Goal: Task Accomplishment & Management: Use online tool/utility

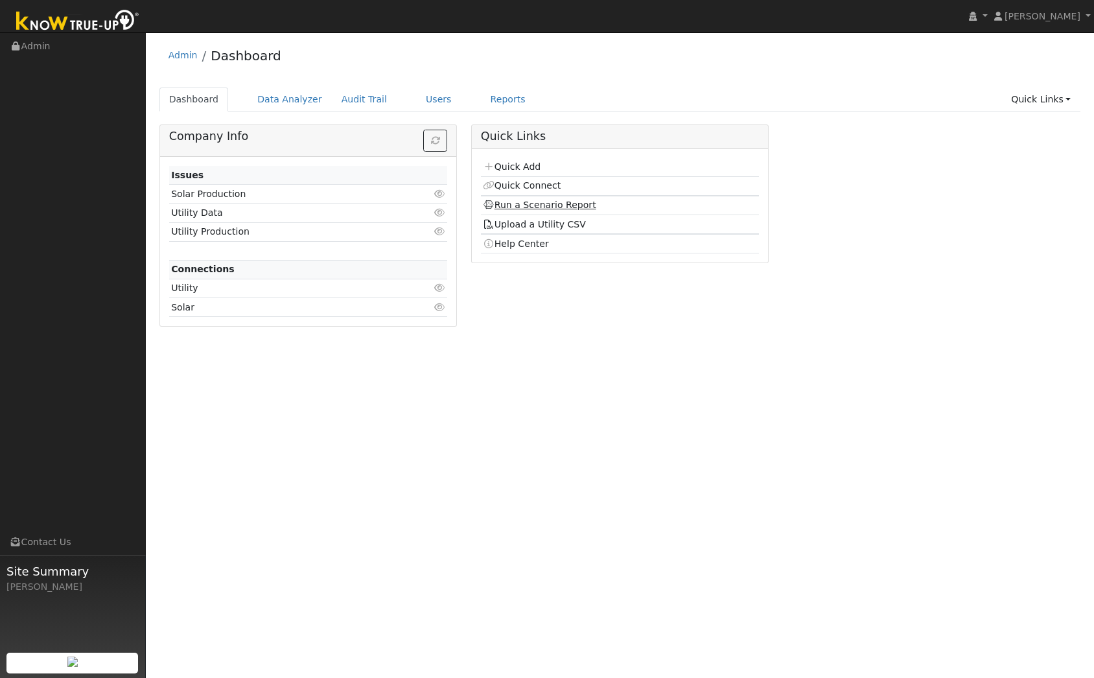
click at [565, 204] on link "Run a Scenario Report" at bounding box center [539, 205] width 113 height 10
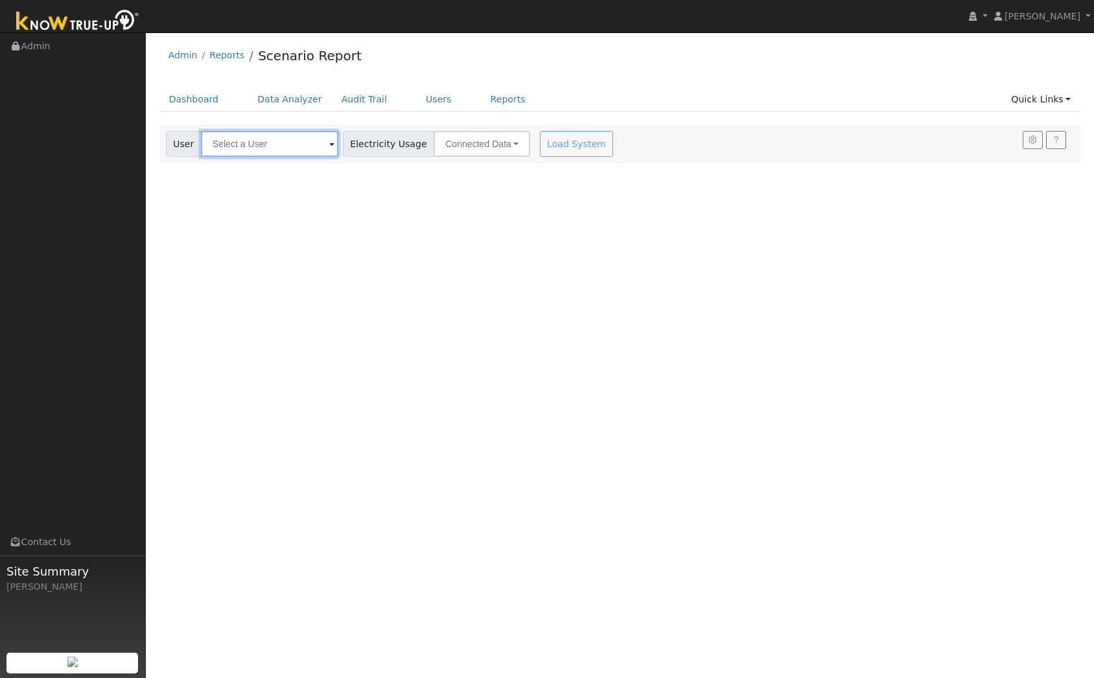
click at [224, 135] on input "text" at bounding box center [269, 144] width 137 height 26
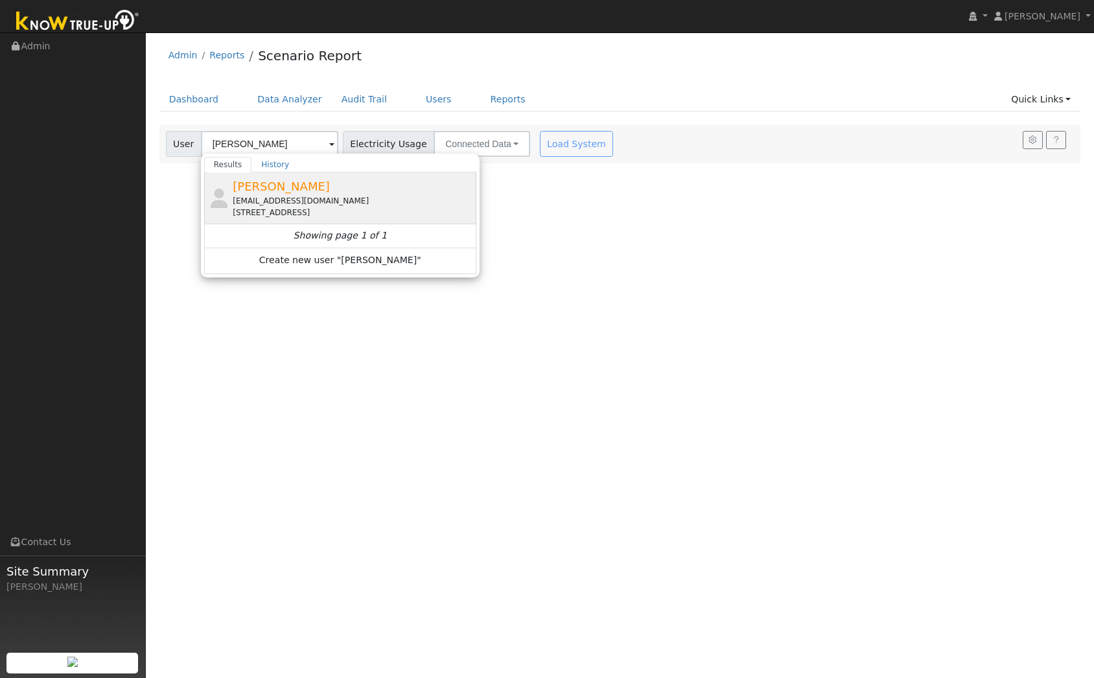
click at [265, 196] on div "chipbronk@gmail.com" at bounding box center [353, 201] width 241 height 12
type input "Chip Bronk"
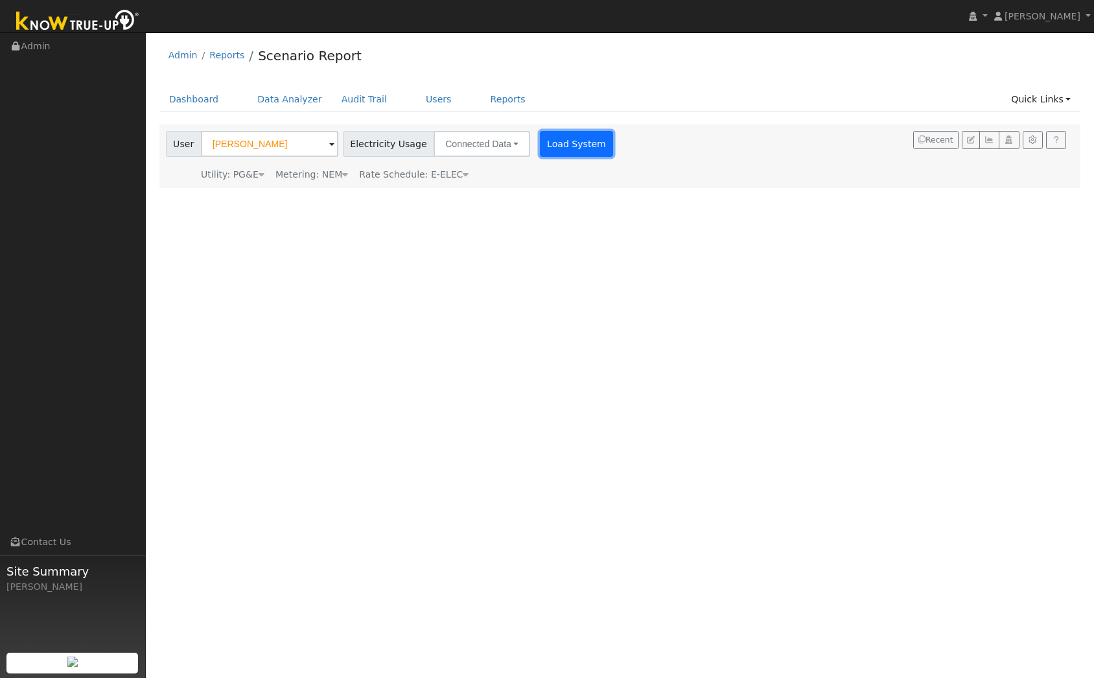
click at [580, 145] on button "Load System" at bounding box center [577, 144] width 74 height 26
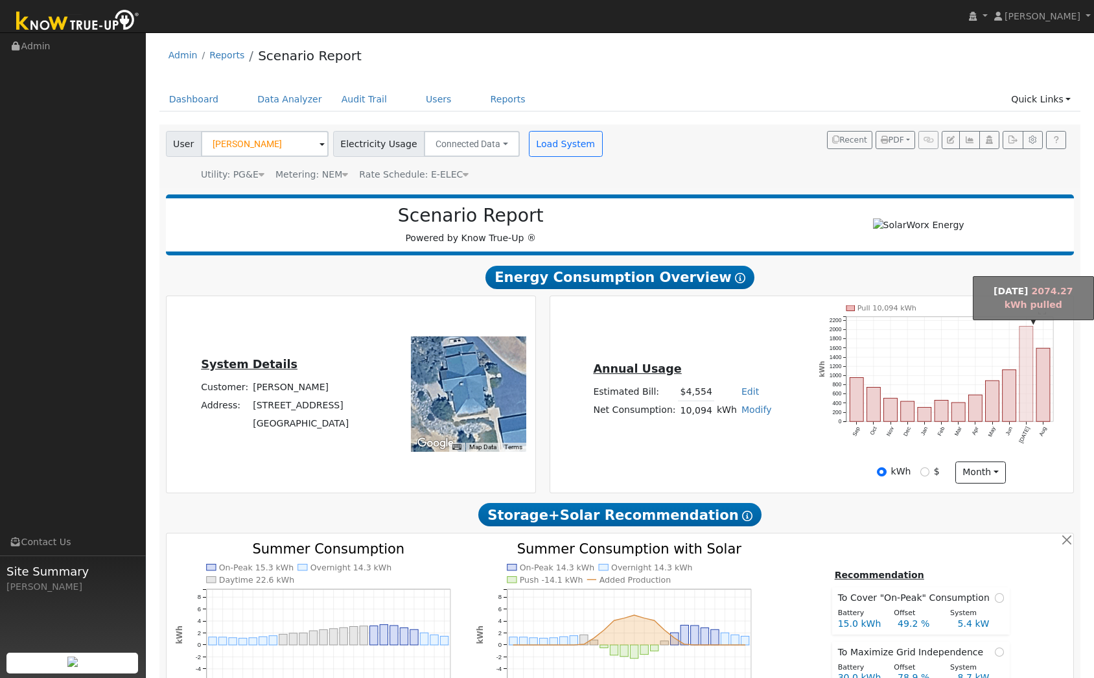
click at [1026, 362] on rect "onclick=""" at bounding box center [1027, 373] width 14 height 95
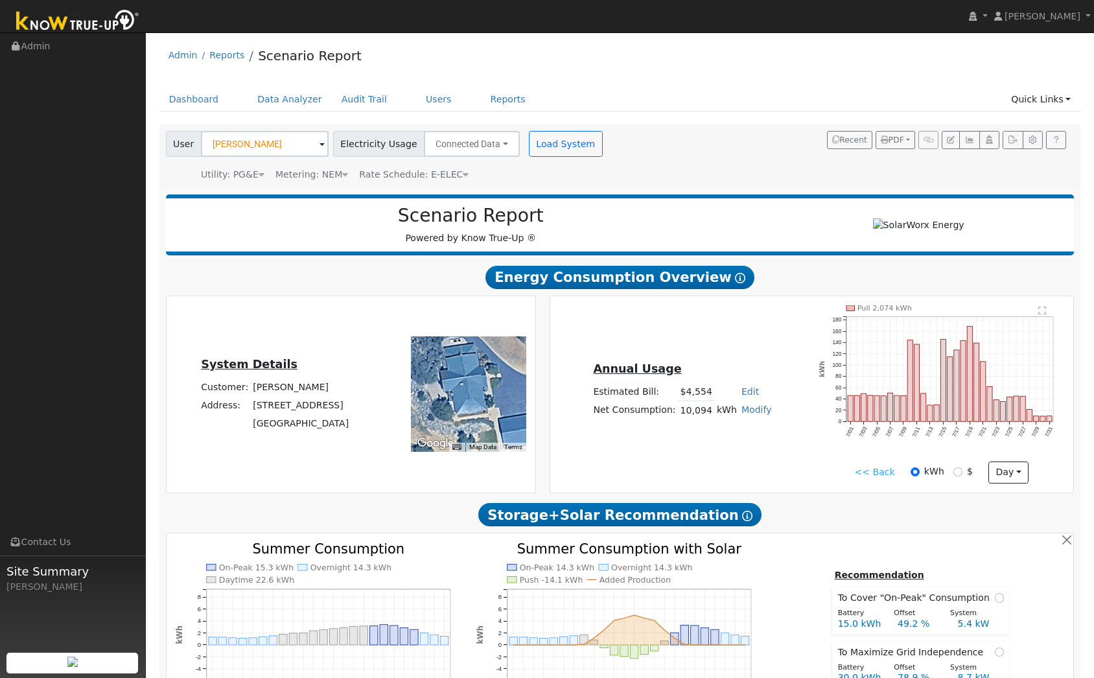
click at [882, 471] on link "<< Back" at bounding box center [874, 472] width 40 height 14
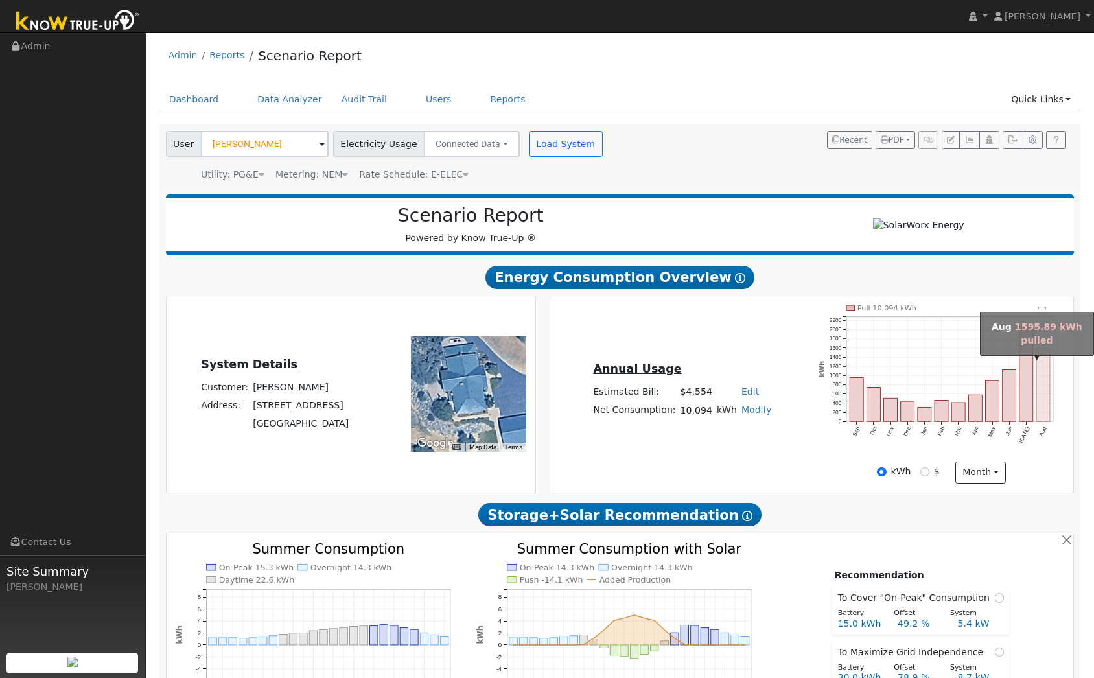
click at [1044, 392] on rect "onclick=""" at bounding box center [1044, 384] width 14 height 73
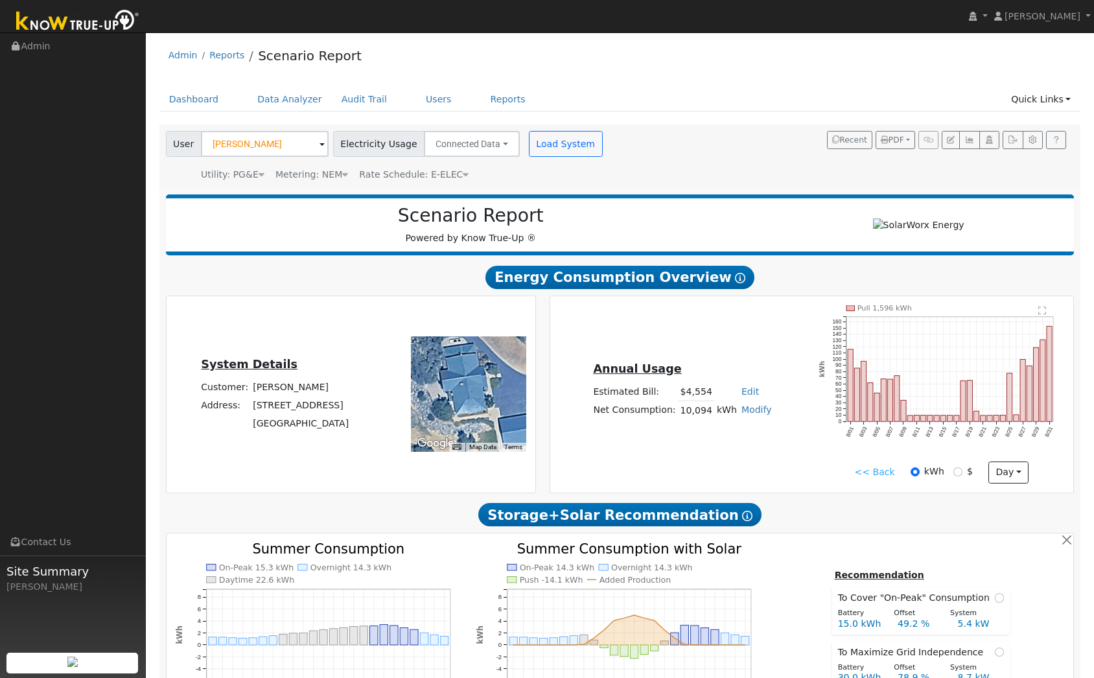
click at [869, 473] on link "<< Back" at bounding box center [874, 472] width 40 height 14
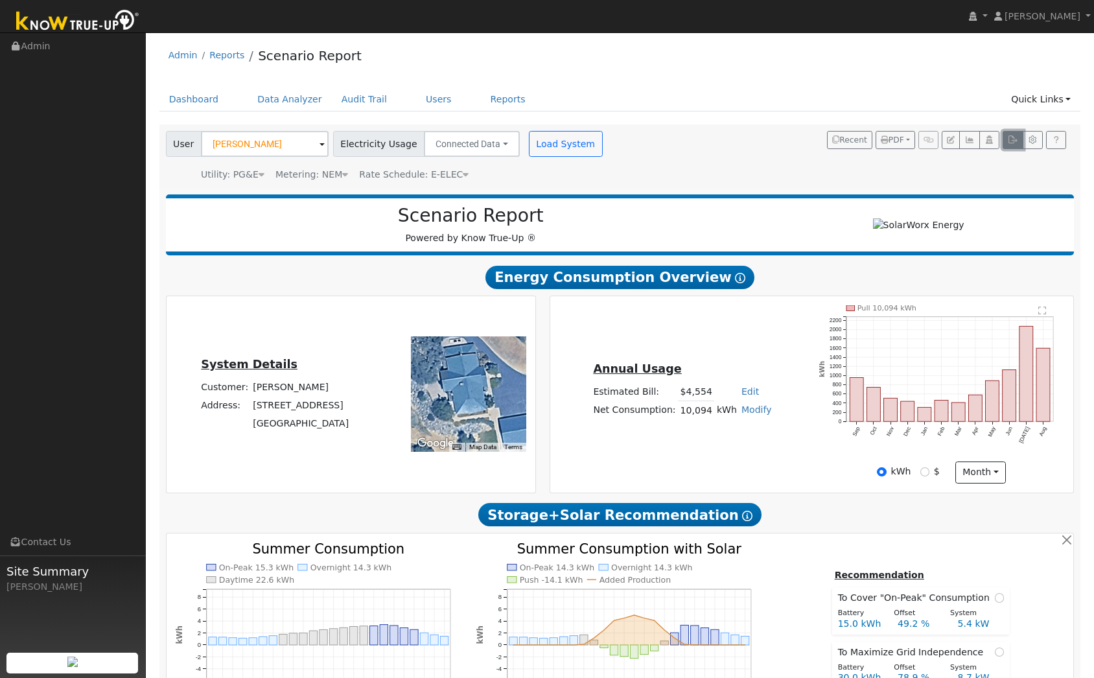
click at [1013, 135] on button "button" at bounding box center [1013, 140] width 20 height 18
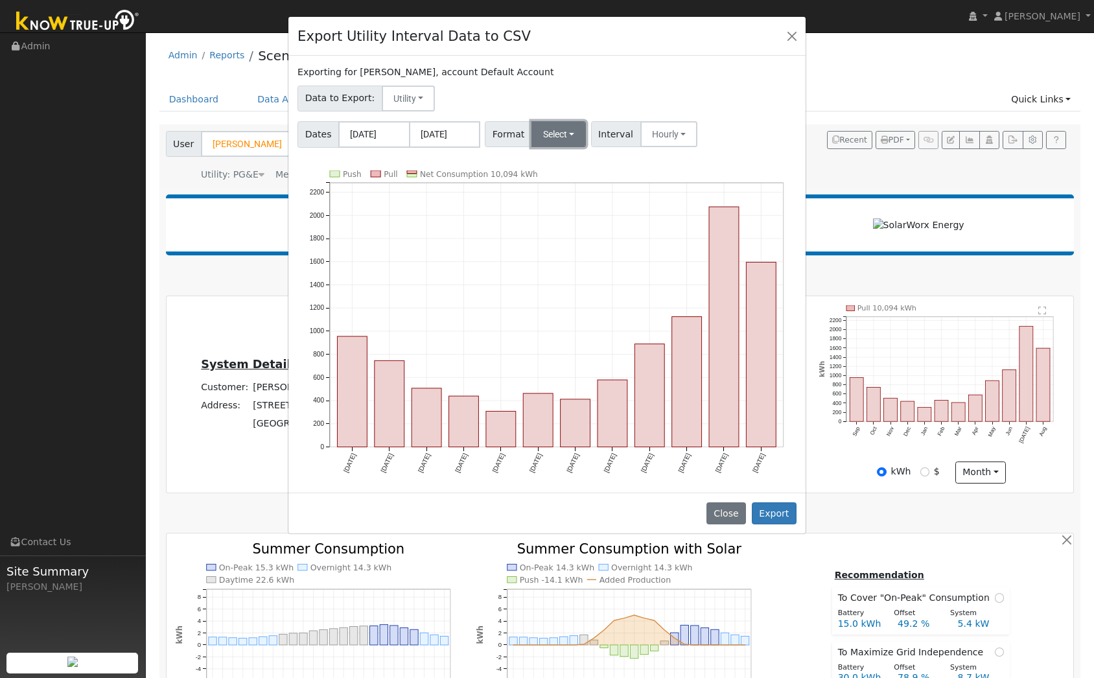
click at [540, 132] on button "Select" at bounding box center [559, 134] width 55 height 26
drag, startPoint x: 548, startPoint y: 167, endPoint x: 554, endPoint y: 178, distance: 12.5
click at [548, 167] on link "Generic" at bounding box center [576, 163] width 93 height 18
click at [771, 504] on button "Export" at bounding box center [774, 513] width 45 height 22
